Goal: Navigation & Orientation: Find specific page/section

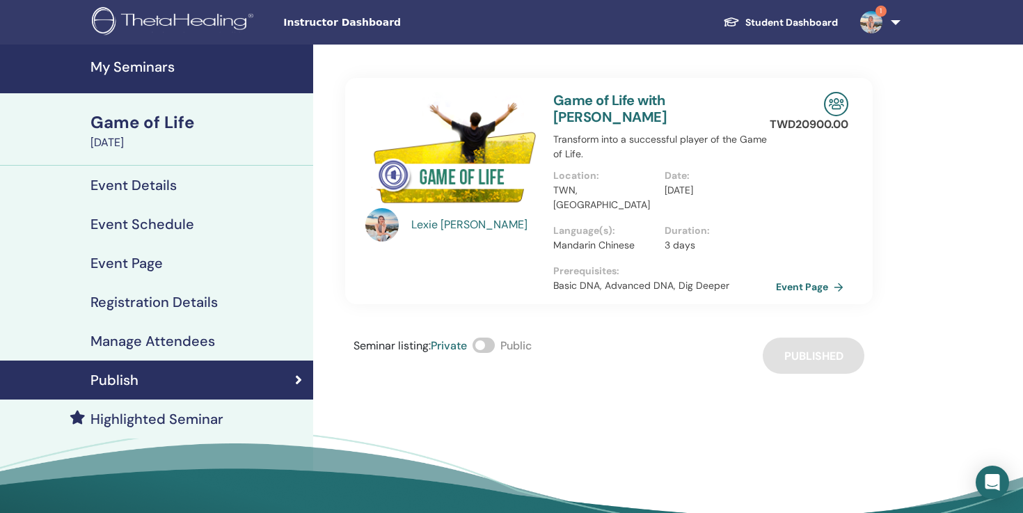
click at [893, 22] on link "1" at bounding box center [877, 22] width 57 height 45
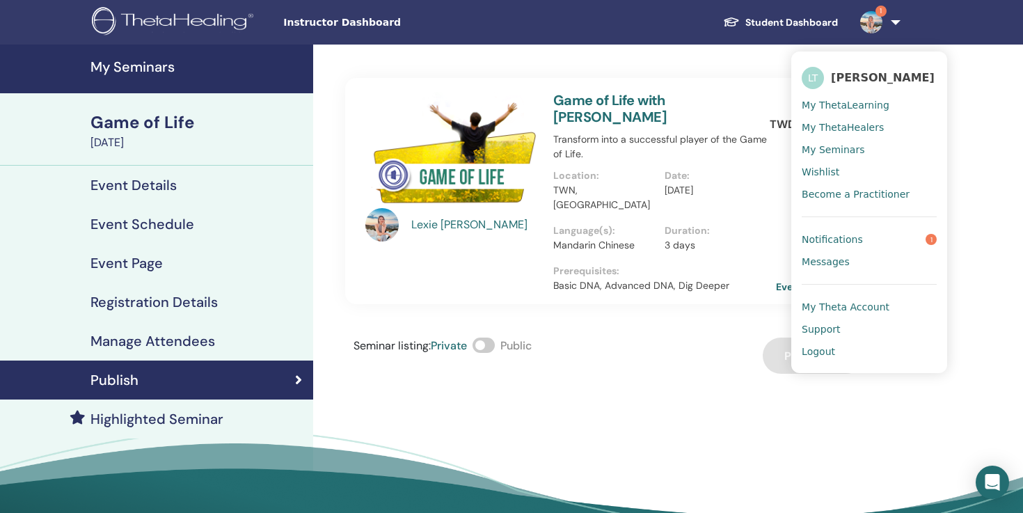
click at [893, 22] on link "1" at bounding box center [877, 22] width 57 height 45
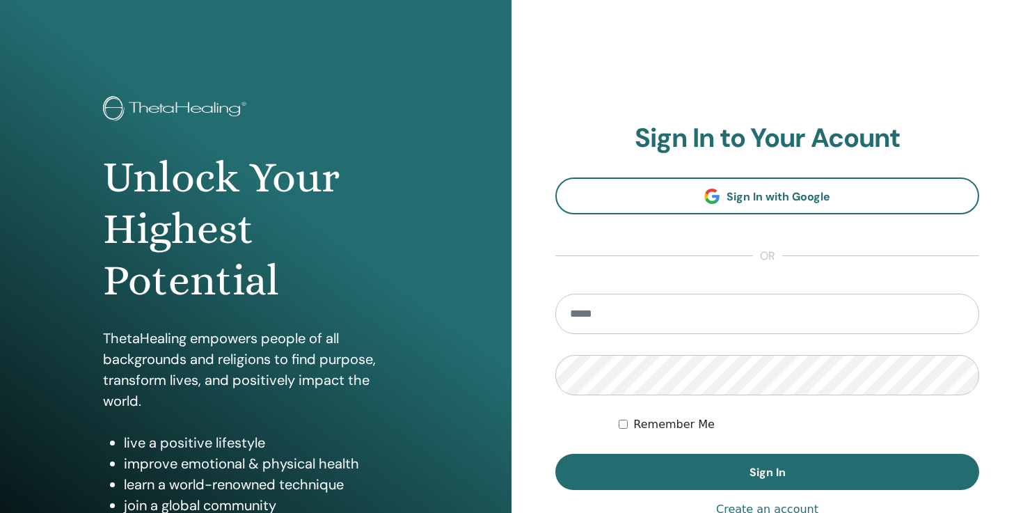
click at [705, 319] on input "email" at bounding box center [767, 314] width 424 height 40
type input "**********"
click at [555, 454] on button "Sign In" at bounding box center [767, 472] width 424 height 36
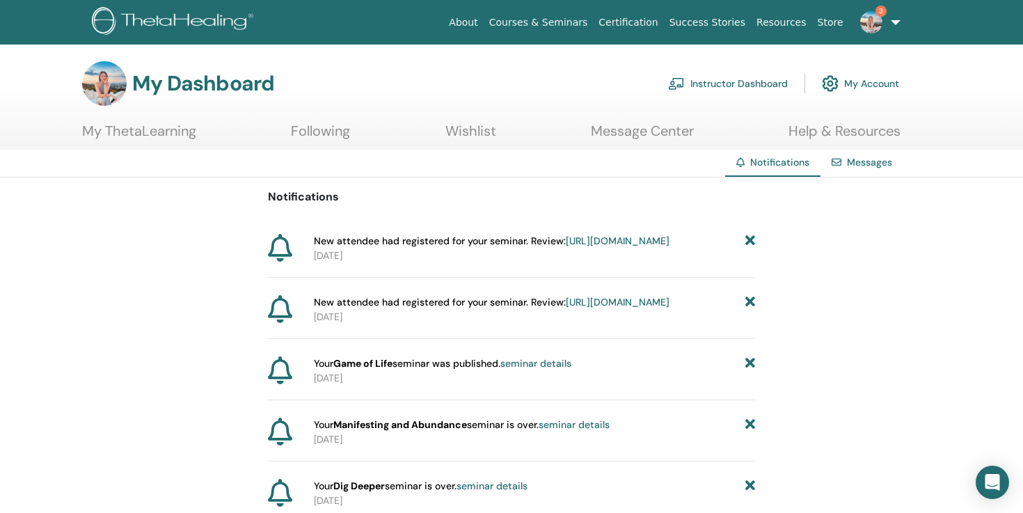
click at [779, 86] on link "Instructor Dashboard" at bounding box center [728, 83] width 120 height 31
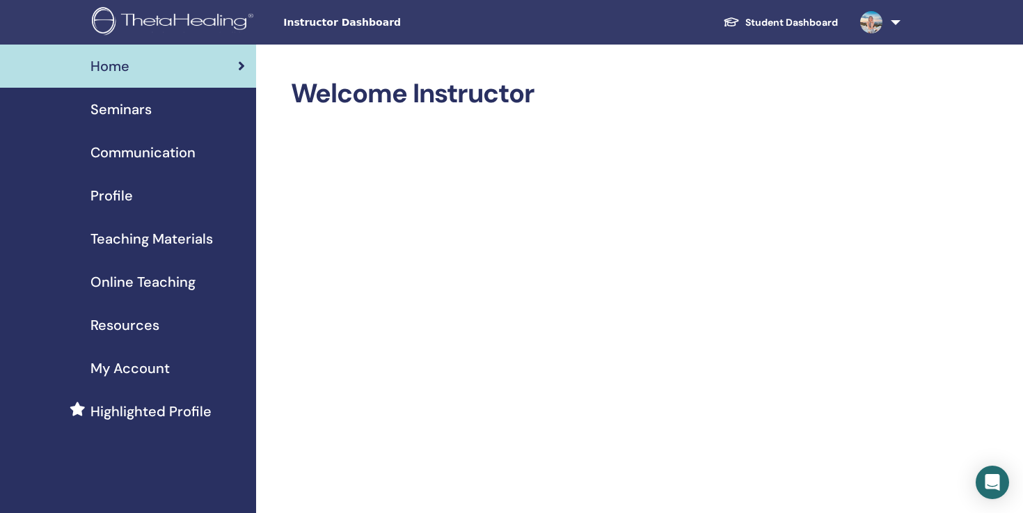
click at [904, 25] on link at bounding box center [877, 22] width 57 height 45
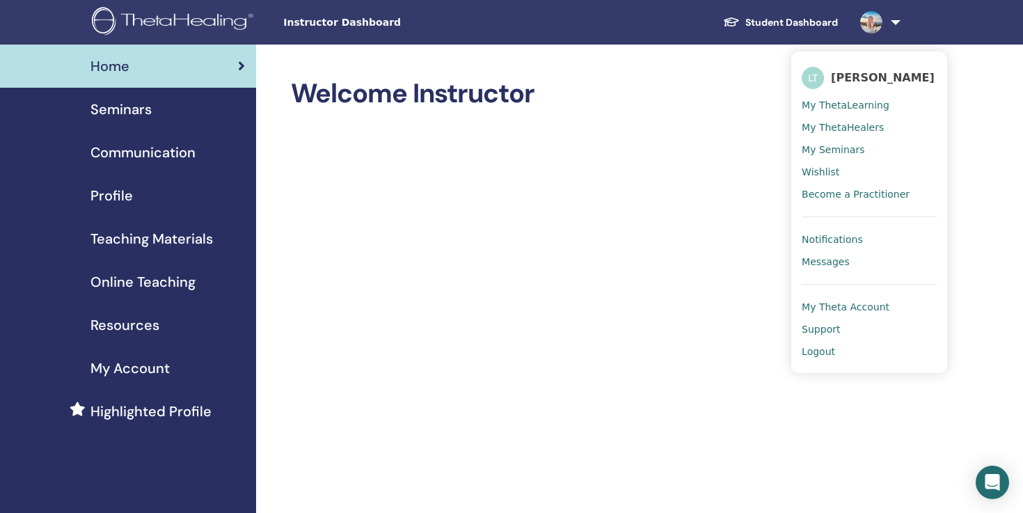
click at [830, 264] on span "Messages" at bounding box center [825, 261] width 48 height 13
